Goal: Find specific page/section: Find specific page/section

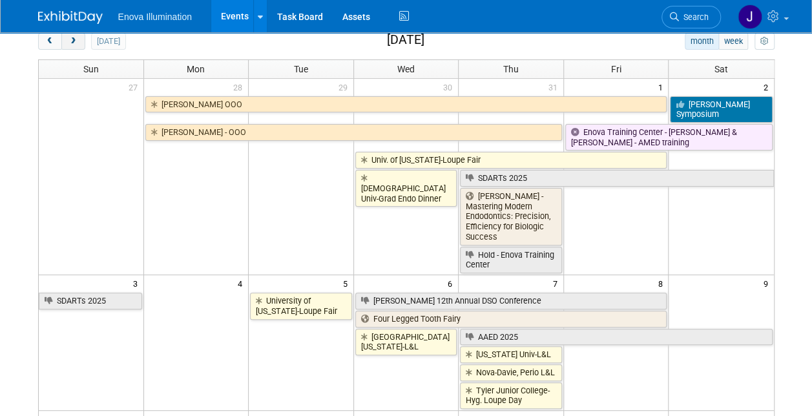
click at [68, 41] on span "next" at bounding box center [73, 41] width 10 height 8
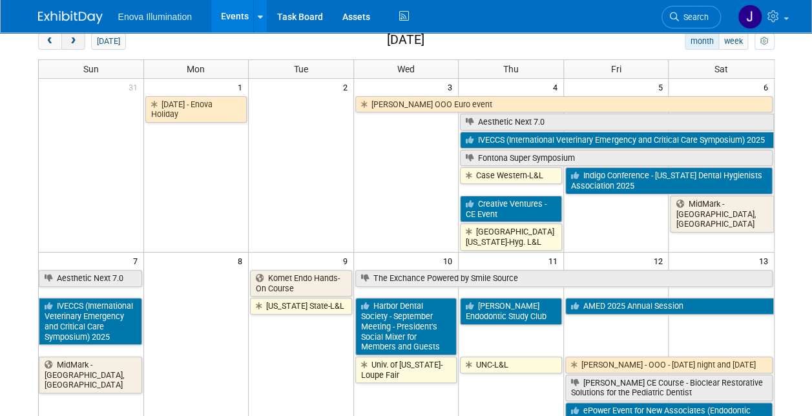
click at [68, 41] on span "next" at bounding box center [73, 41] width 10 height 8
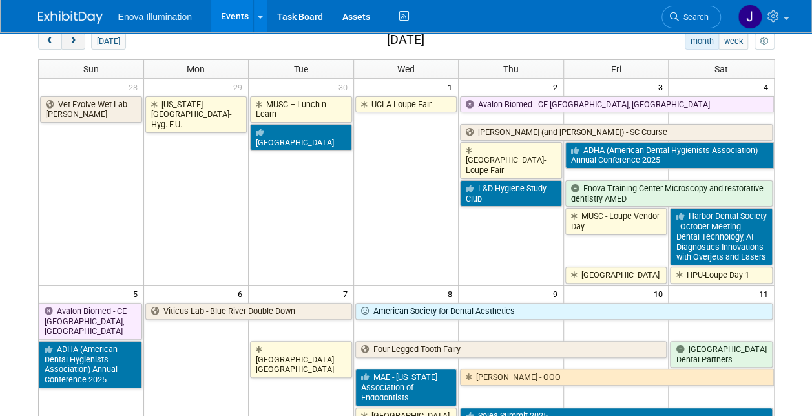
click at [68, 41] on span "next" at bounding box center [73, 41] width 10 height 8
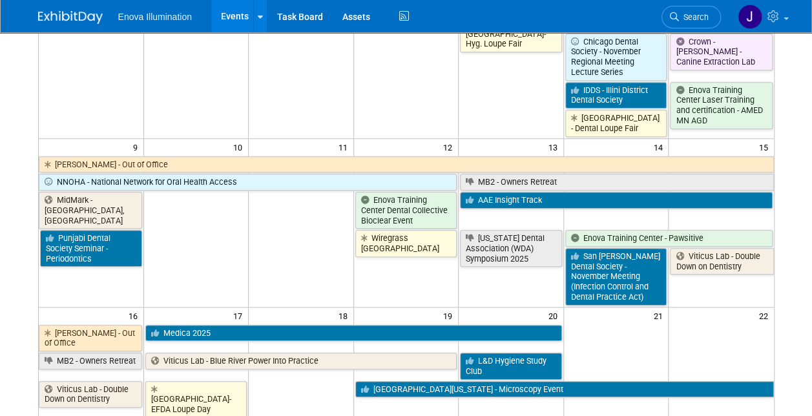
scroll to position [517, 0]
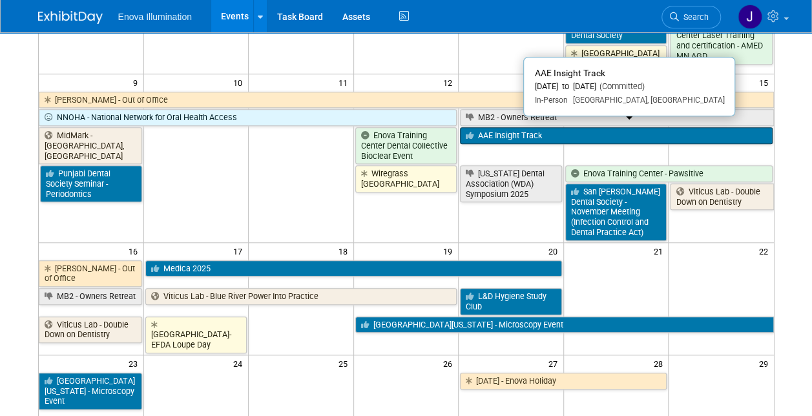
click at [524, 127] on link "AAE Insight Track" at bounding box center [616, 135] width 312 height 17
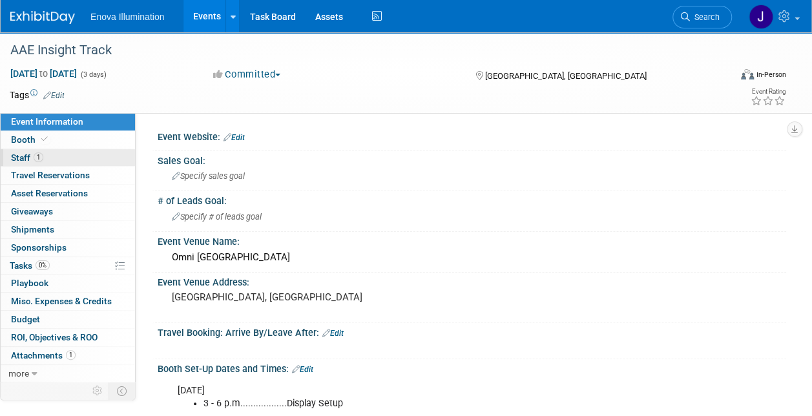
click at [20, 157] on span "Staff 1" at bounding box center [27, 157] width 32 height 10
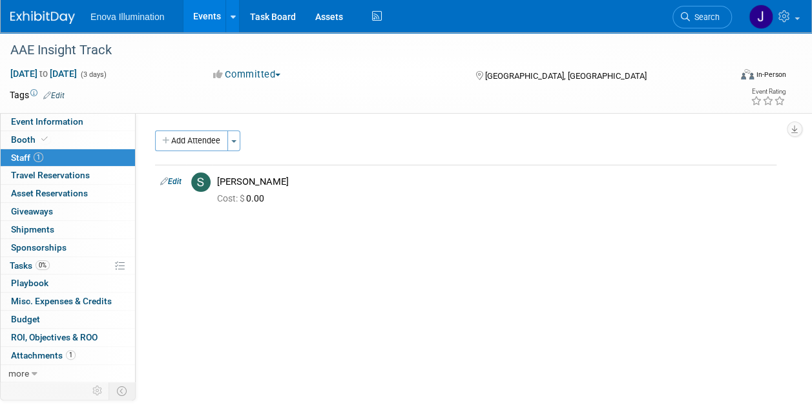
click at [205, 13] on link "Events" at bounding box center [206, 16] width 47 height 32
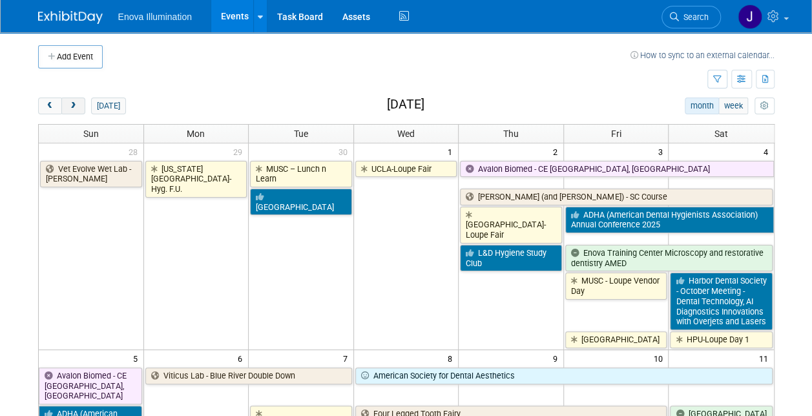
click at [74, 98] on button "next" at bounding box center [73, 106] width 24 height 17
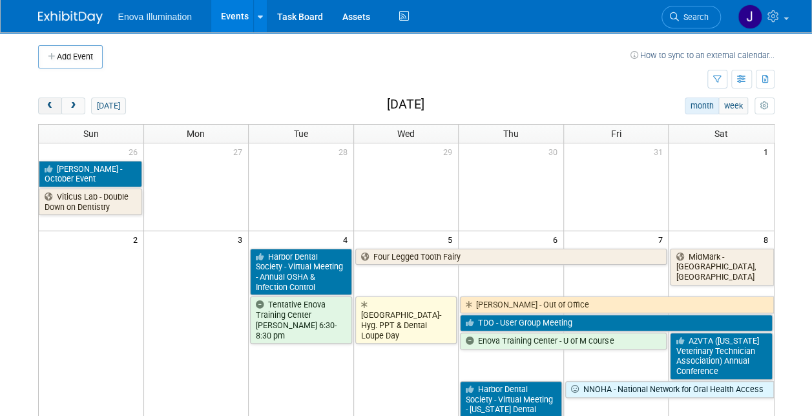
click at [49, 106] on span "prev" at bounding box center [50, 106] width 10 height 8
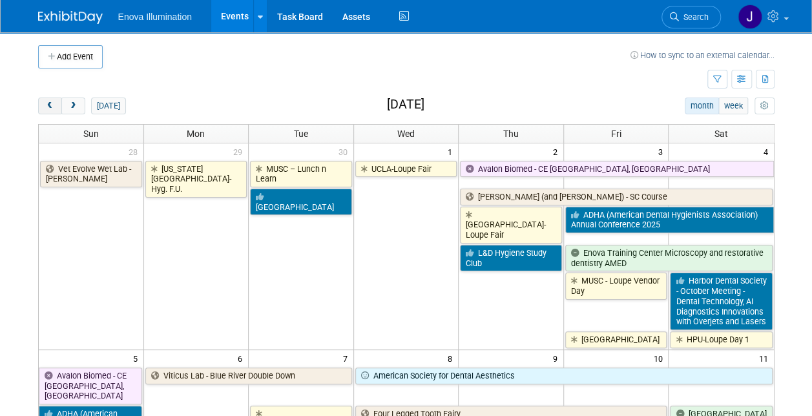
click at [49, 106] on span "prev" at bounding box center [50, 106] width 10 height 8
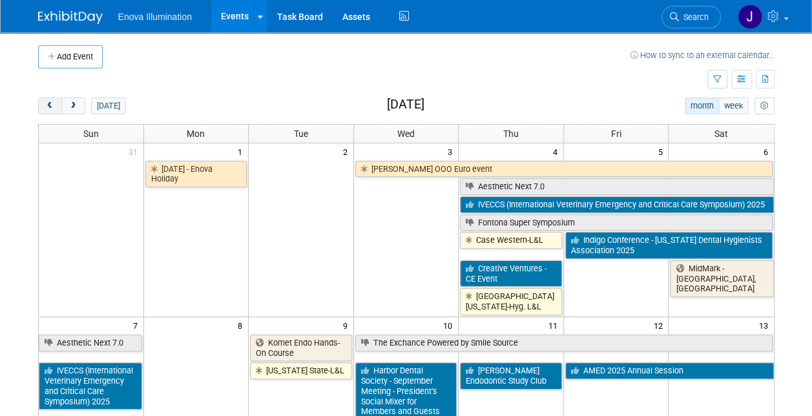
click at [49, 106] on span "prev" at bounding box center [50, 106] width 10 height 8
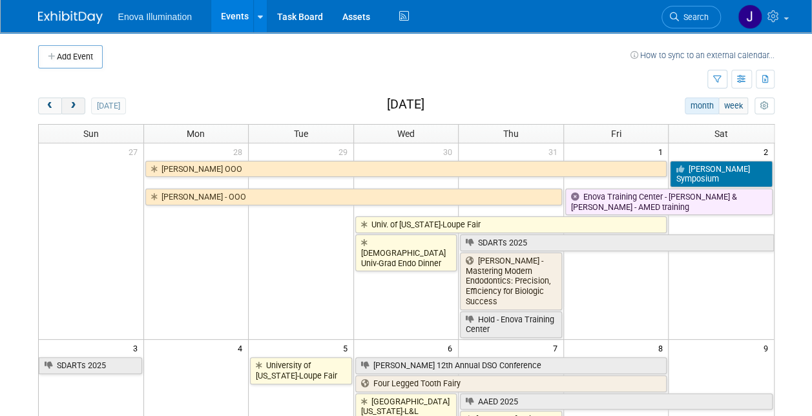
click at [72, 102] on span "next" at bounding box center [73, 106] width 10 height 8
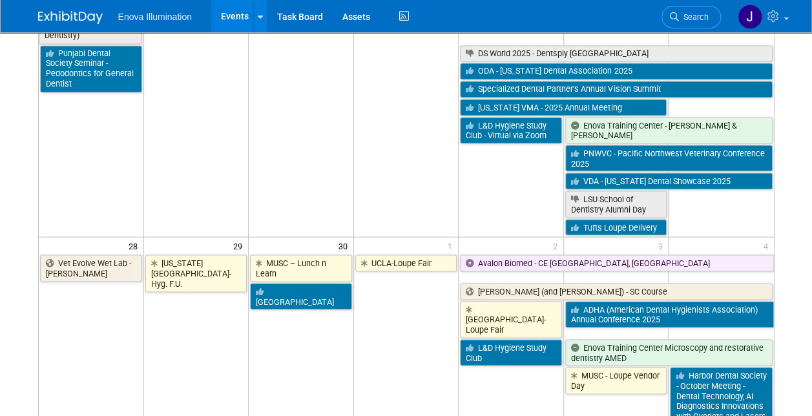
scroll to position [996, 0]
